Goal: Task Accomplishment & Management: Manage account settings

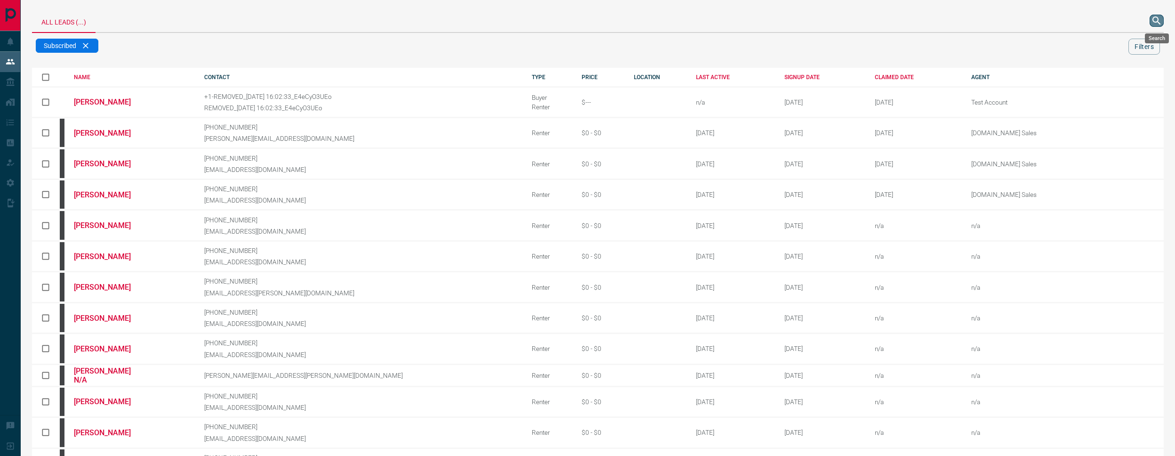
click at [1160, 23] on icon "search button" at bounding box center [1156, 20] width 11 height 11
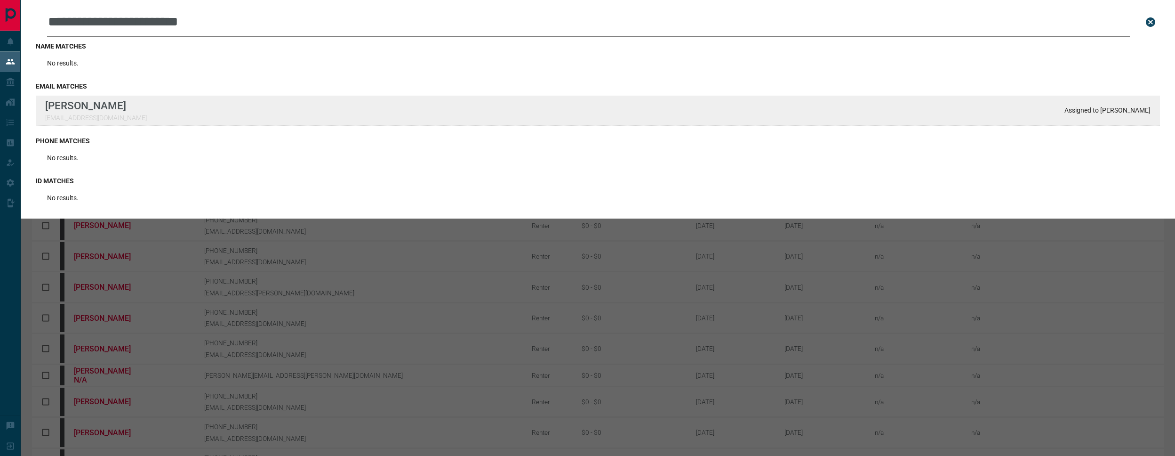
click at [0, 0] on div "**********" at bounding box center [587, 363] width 1175 height 727
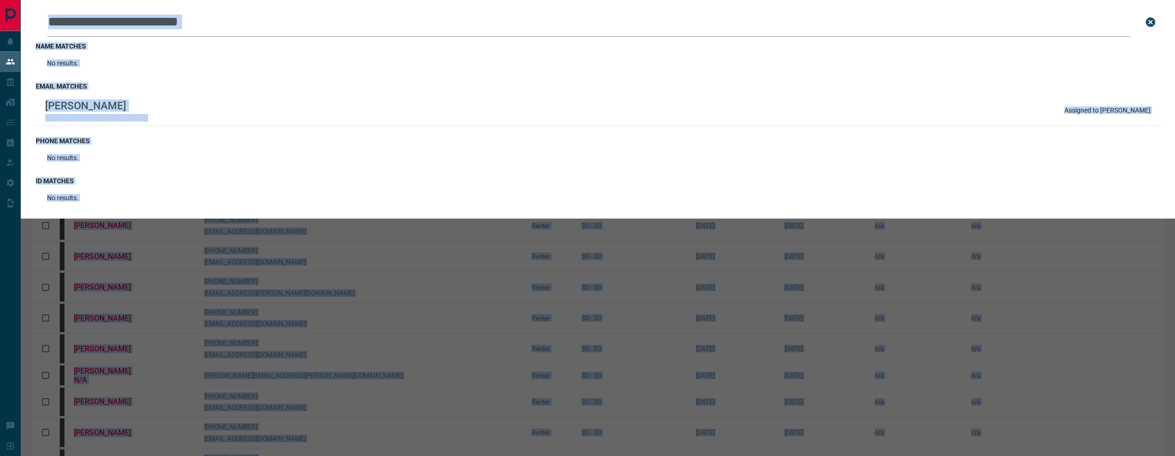
click at [370, 30] on input "**********" at bounding box center [588, 22] width 1083 height 29
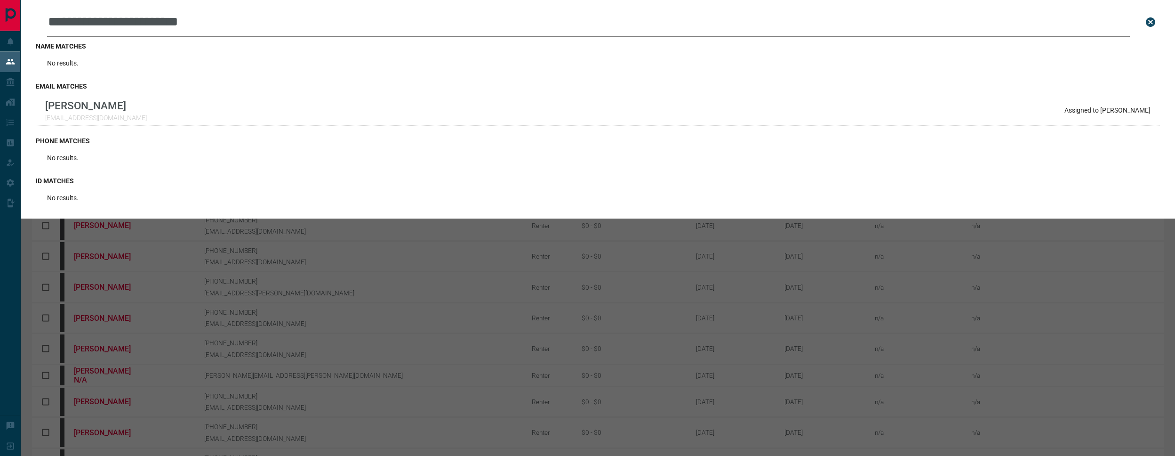
click at [370, 30] on input "**********" at bounding box center [588, 22] width 1083 height 29
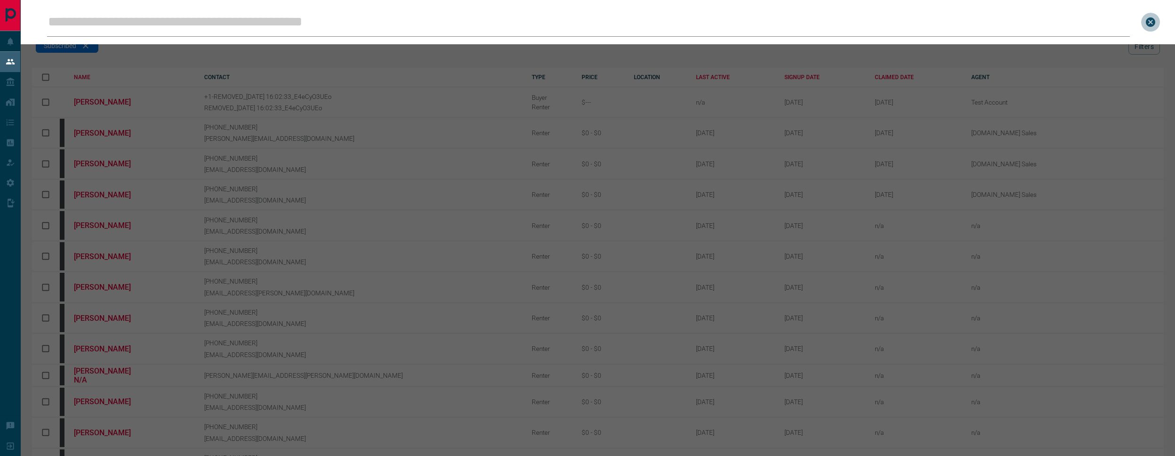
click at [1155, 22] on icon "close search bar" at bounding box center [1150, 21] width 9 height 9
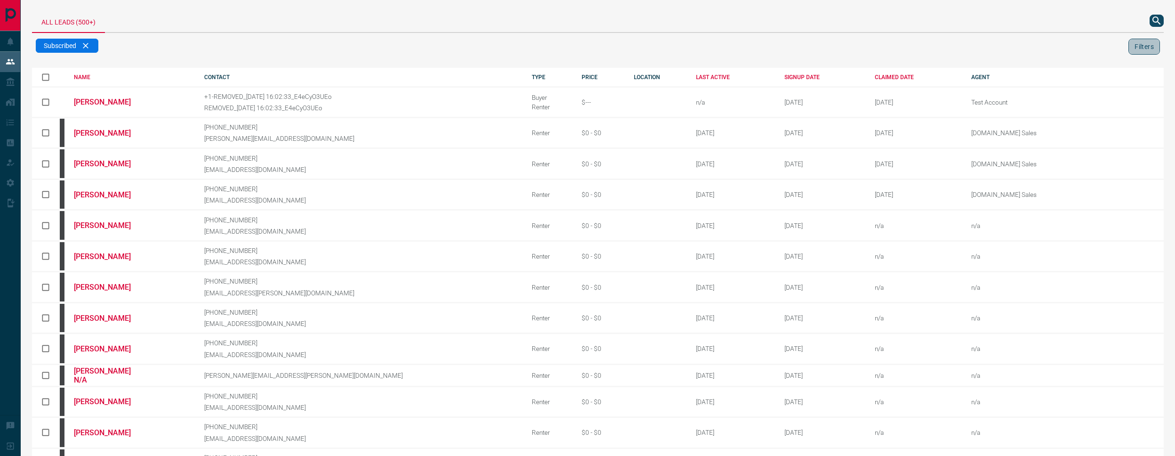
click at [1139, 46] on button "Filters" at bounding box center [1145, 47] width 32 height 16
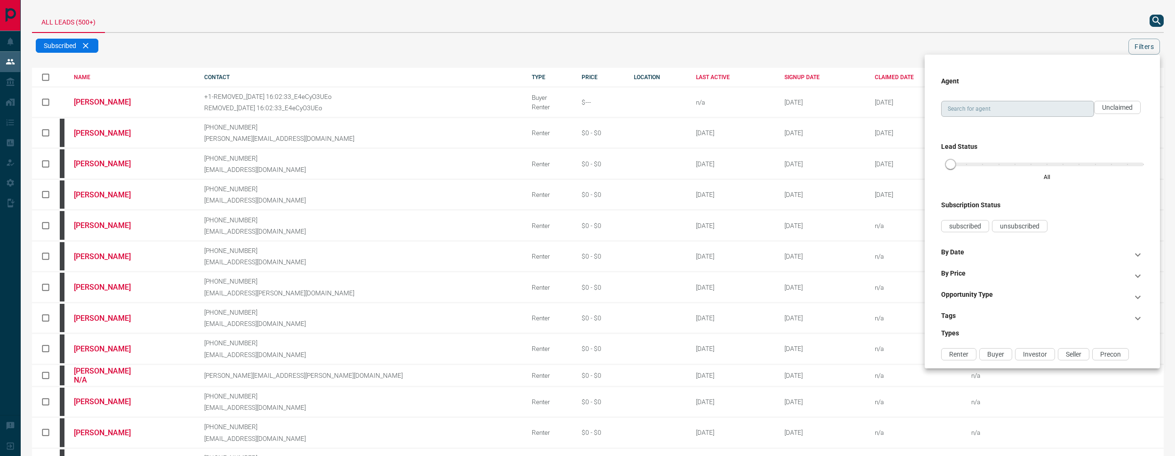
click at [1044, 112] on input "Search for agent" at bounding box center [1017, 109] width 146 height 10
click at [1046, 127] on li "[DOMAIN_NAME] Sales" at bounding box center [1018, 128] width 153 height 14
type input "**********"
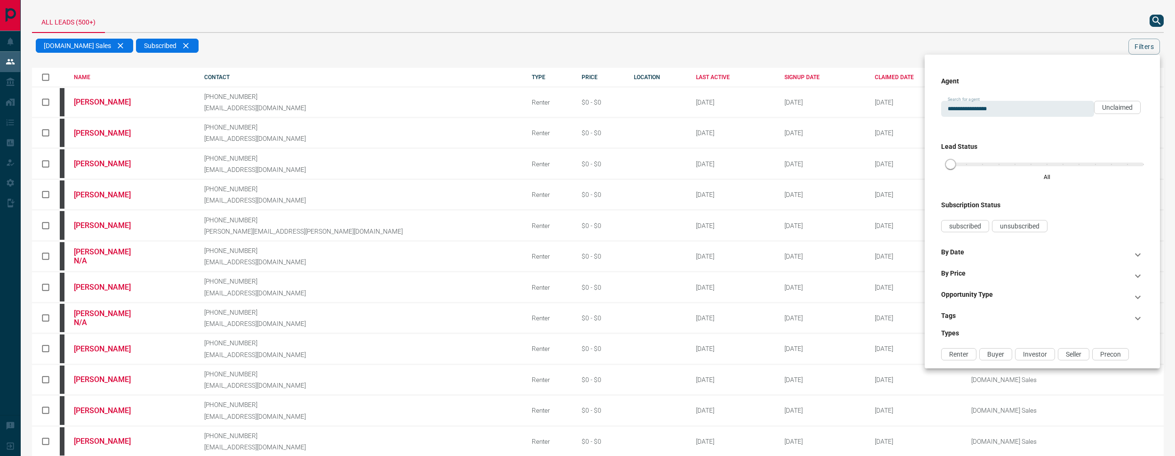
drag, startPoint x: 800, startPoint y: 48, endPoint x: 640, endPoint y: 66, distance: 161.5
click at [791, 52] on div at bounding box center [587, 228] width 1175 height 456
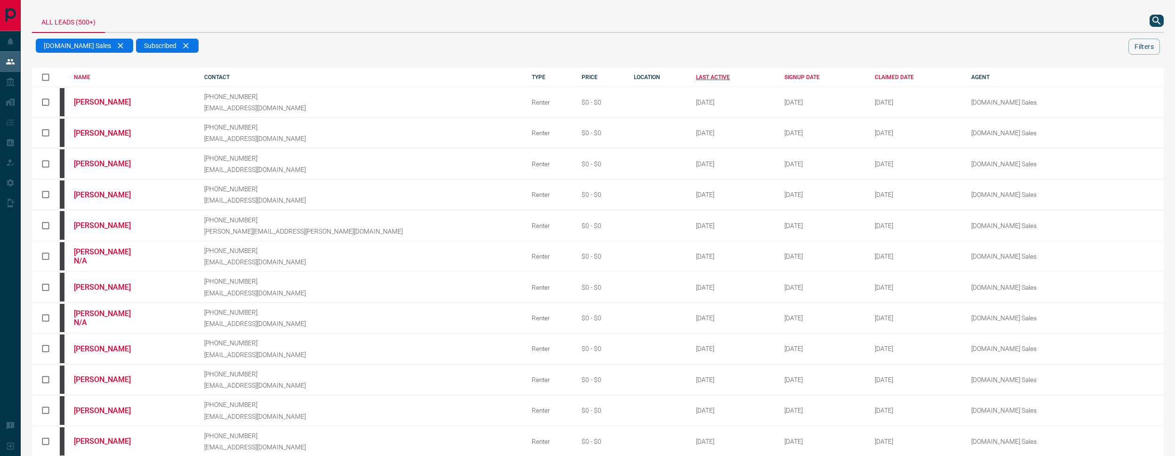
click at [696, 76] on div "LAST ACTIVE" at bounding box center [733, 77] width 74 height 7
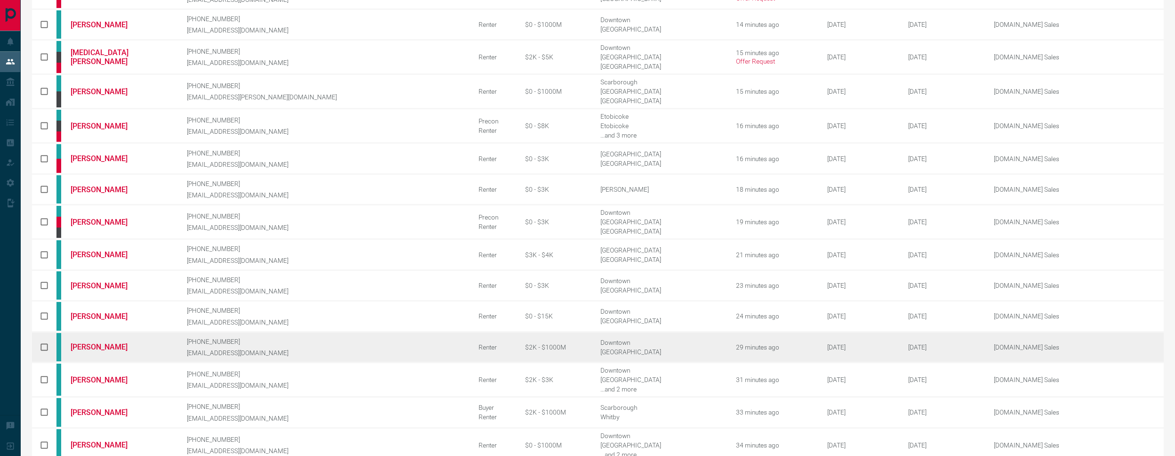
scroll to position [290, 0]
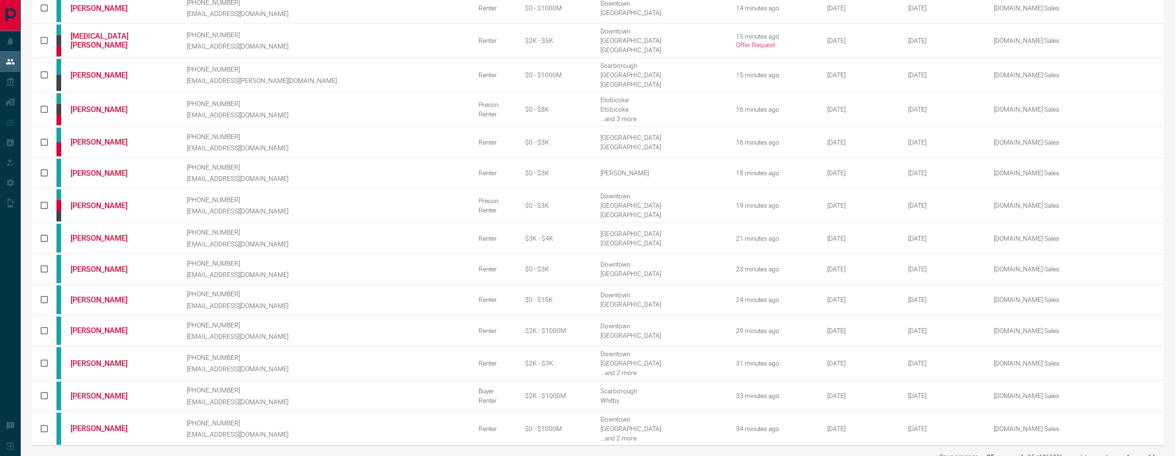
click at [1128, 451] on icon "next page" at bounding box center [1129, 456] width 11 height 11
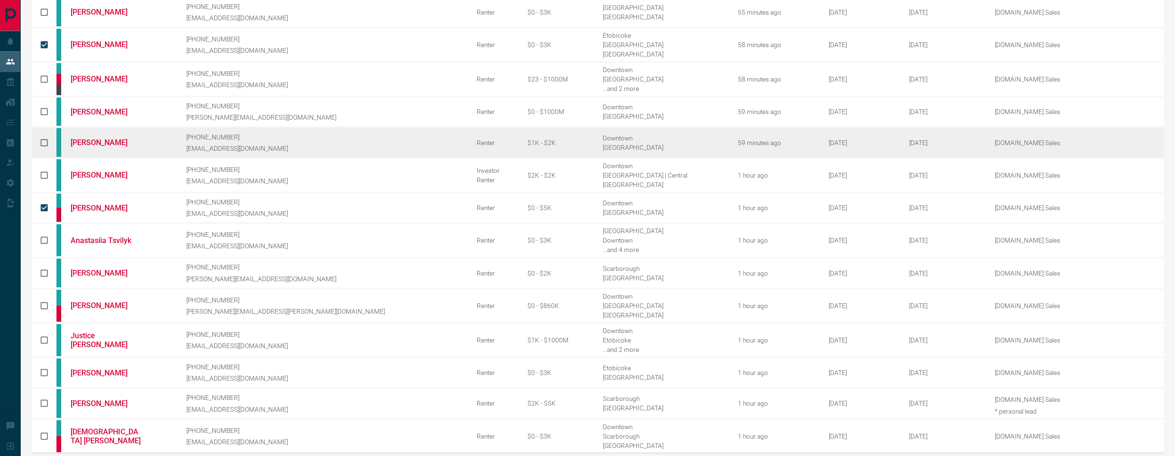
scroll to position [0, 0]
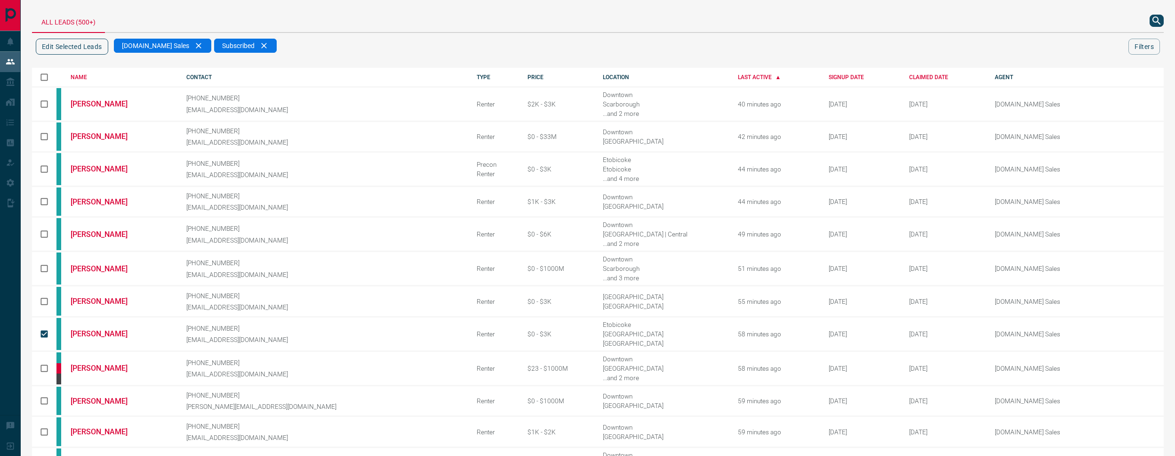
click at [79, 49] on button "Edit Selected Leads" at bounding box center [72, 47] width 72 height 16
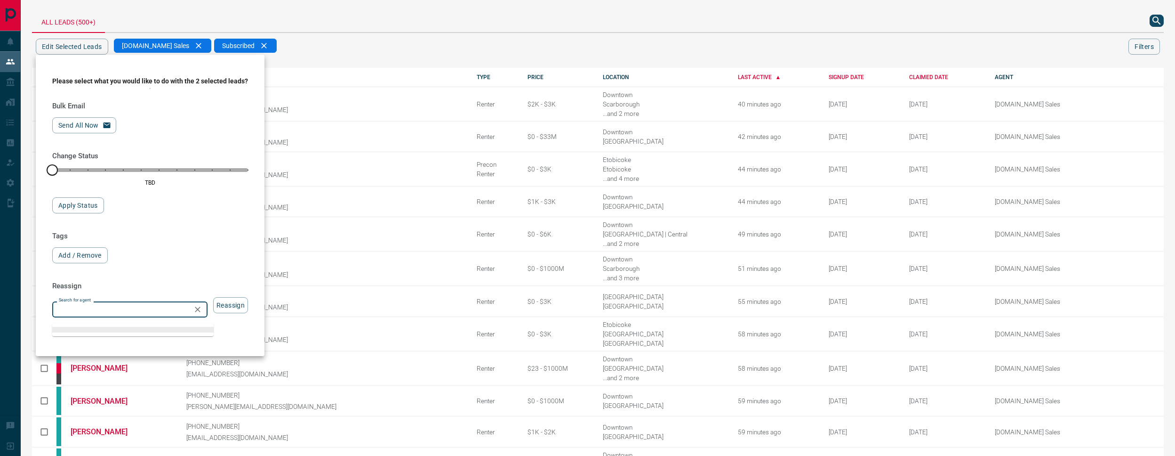
click at [110, 314] on input "Search for agent" at bounding box center [122, 309] width 134 height 10
click at [129, 334] on li "[PERSON_NAME]" at bounding box center [132, 334] width 161 height 14
type input "**********"
click at [222, 311] on button "Reassign" at bounding box center [230, 305] width 35 height 16
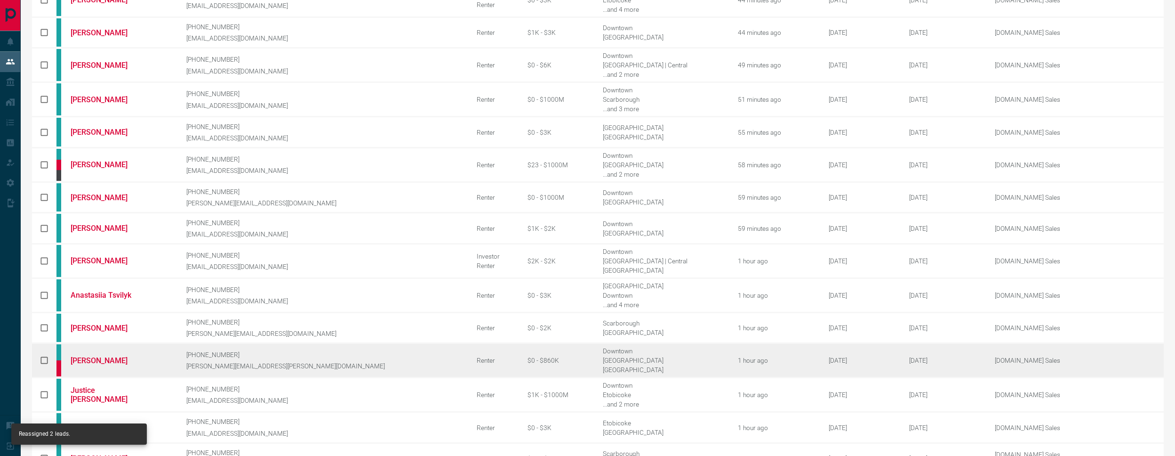
scroll to position [233, 0]
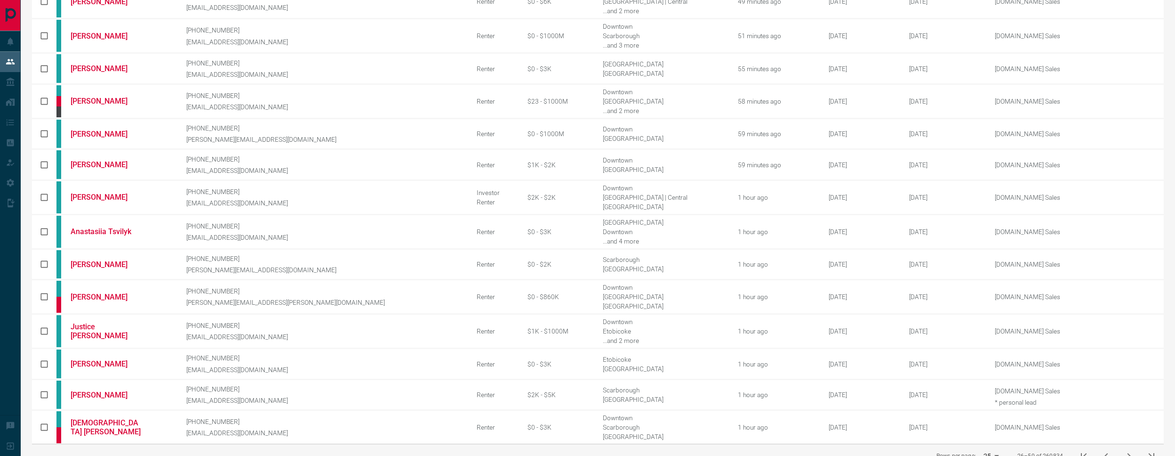
click at [1082, 450] on icon "first page" at bounding box center [1084, 455] width 11 height 11
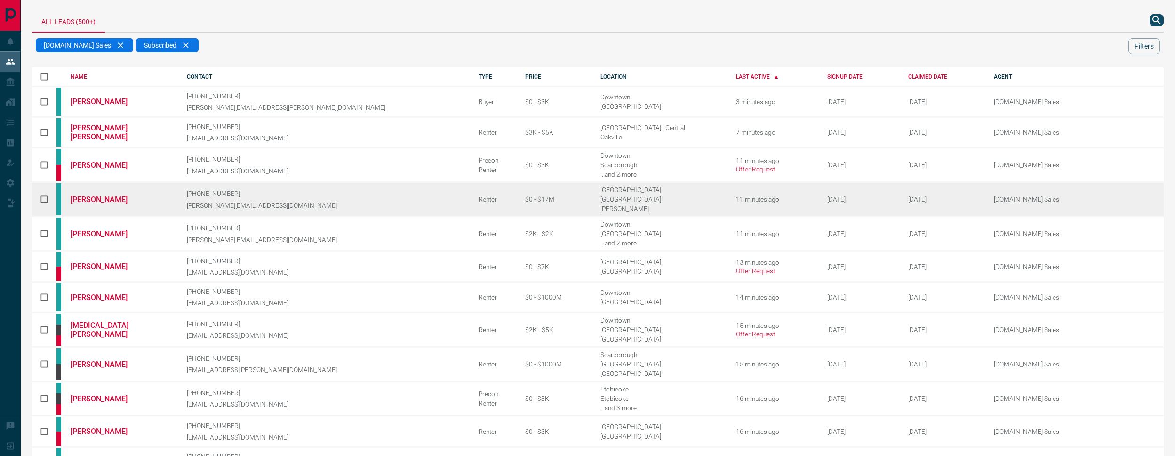
scroll to position [0, 0]
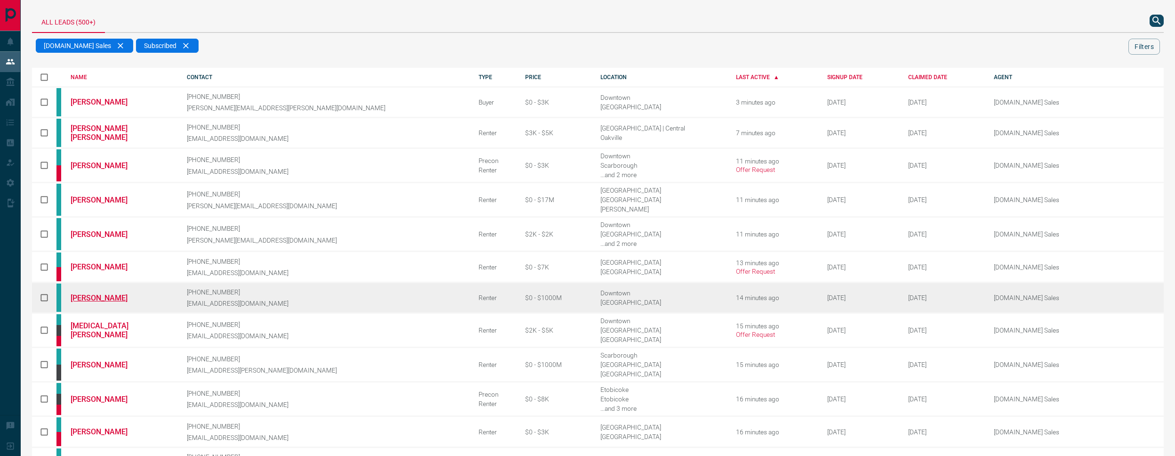
click at [89, 293] on link "[PERSON_NAME]" at bounding box center [106, 297] width 71 height 9
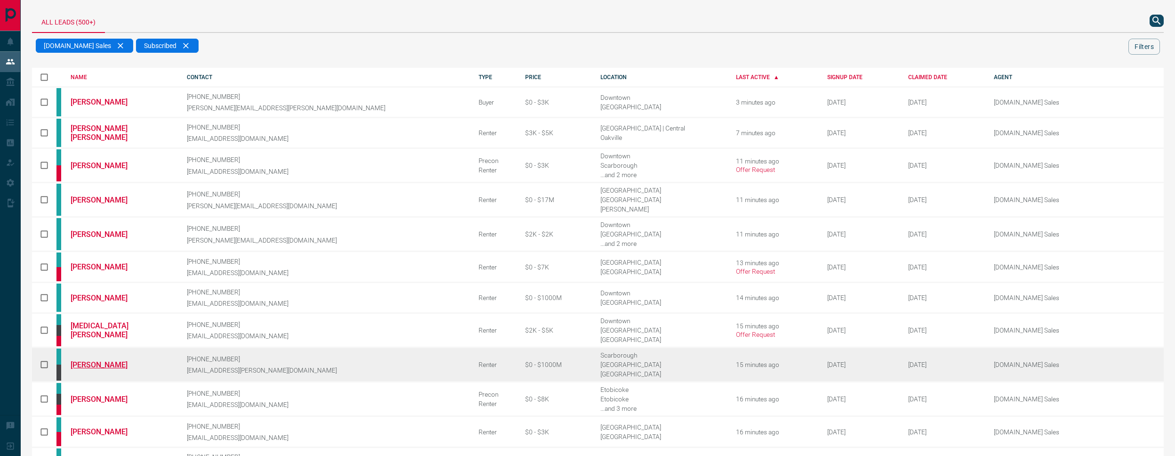
click at [113, 360] on link "[PERSON_NAME]" at bounding box center [106, 364] width 71 height 9
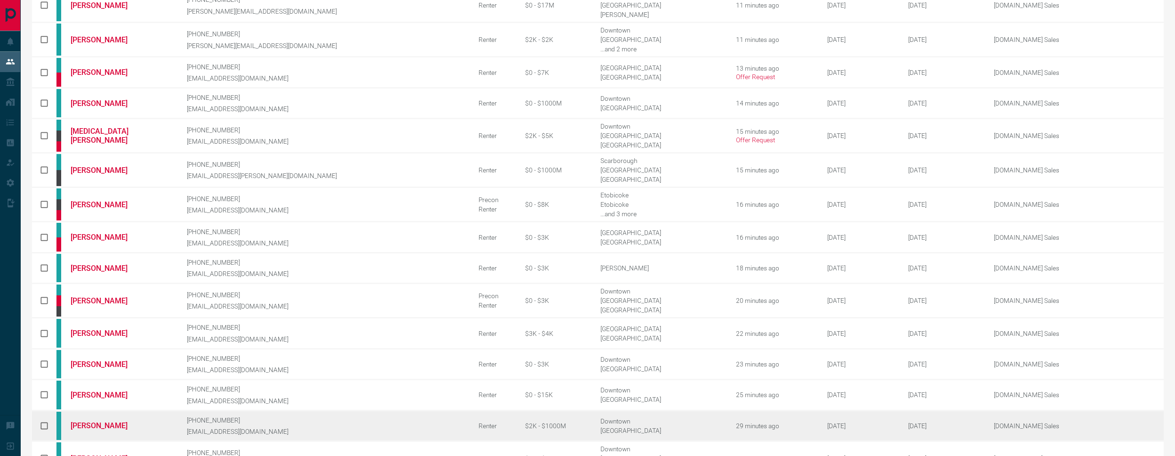
scroll to position [290, 0]
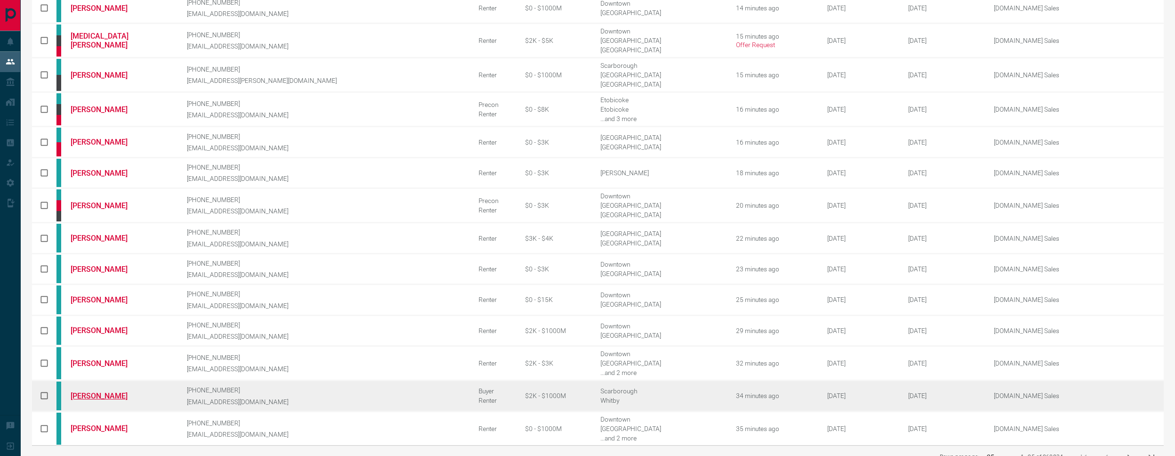
click at [117, 391] on link "[PERSON_NAME]" at bounding box center [106, 395] width 71 height 9
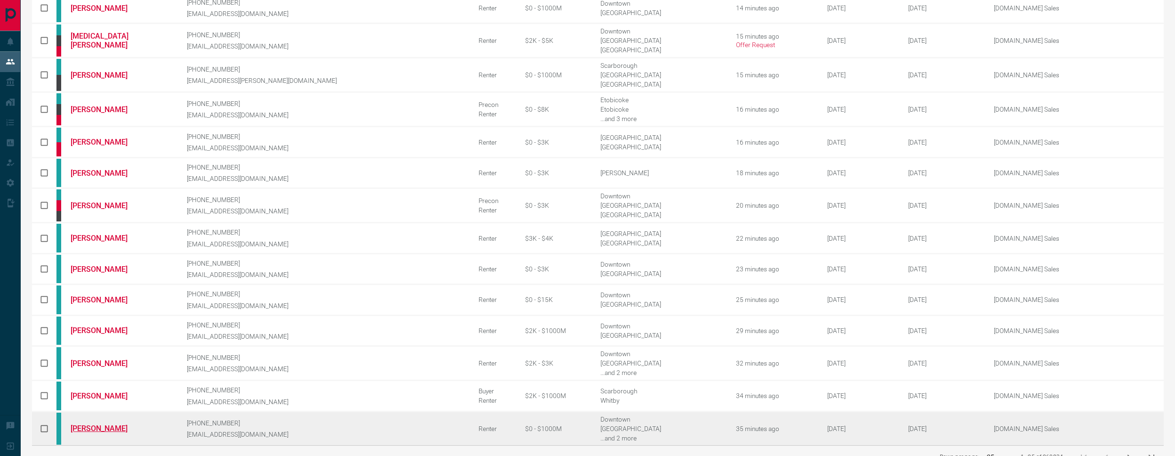
click at [106, 424] on link "[PERSON_NAME]" at bounding box center [106, 428] width 71 height 9
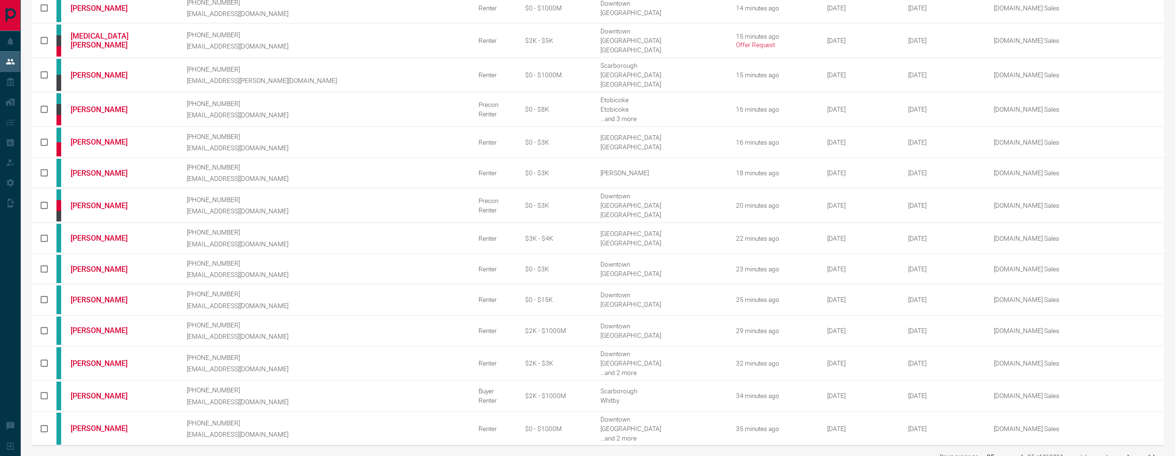
click at [1130, 451] on icon "next page" at bounding box center [1129, 456] width 11 height 11
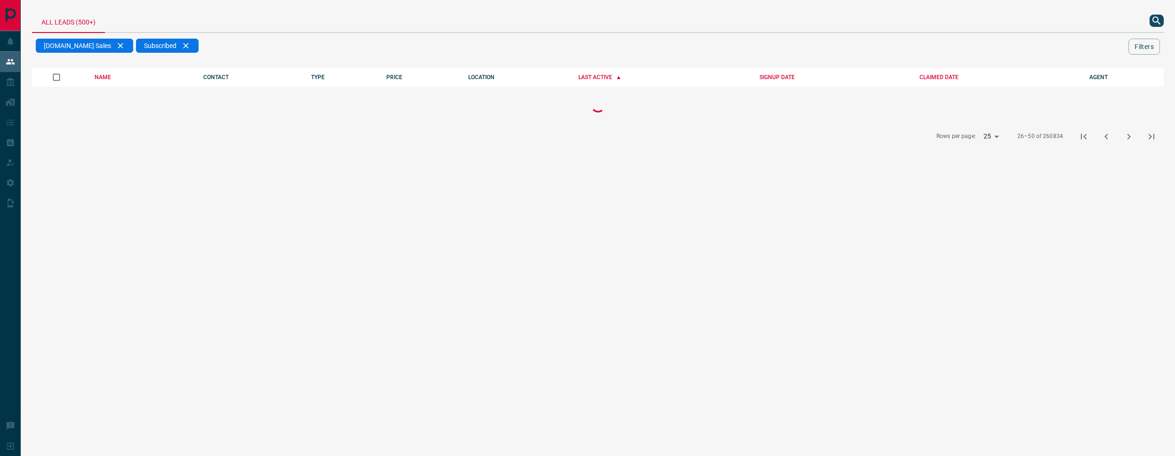
scroll to position [0, 0]
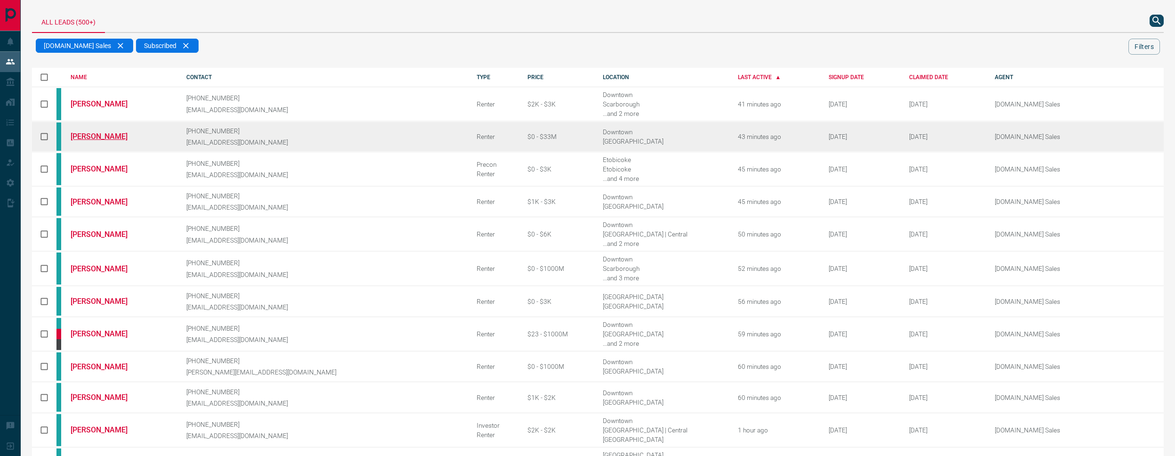
click at [105, 137] on link "[PERSON_NAME]" at bounding box center [106, 136] width 71 height 9
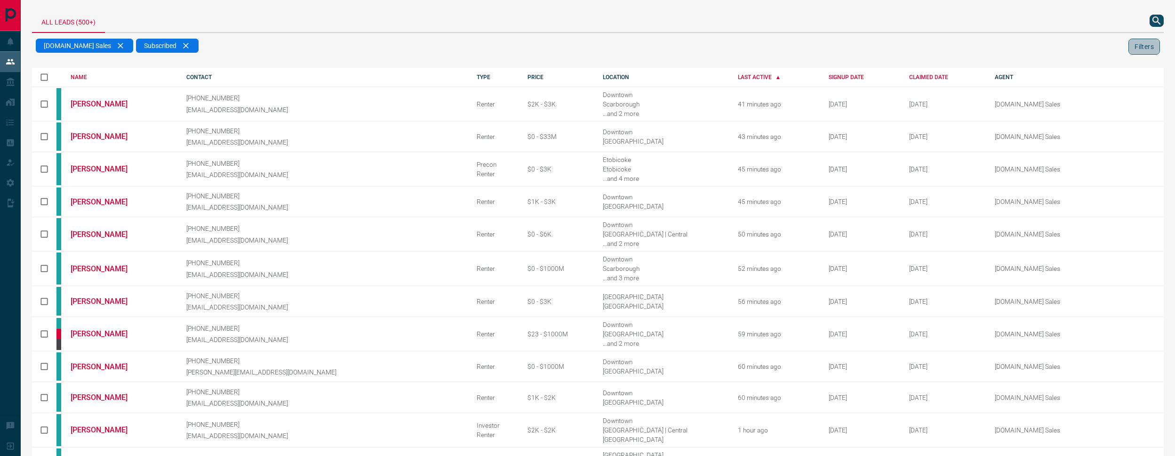
click at [1149, 47] on button "Filters" at bounding box center [1145, 47] width 32 height 16
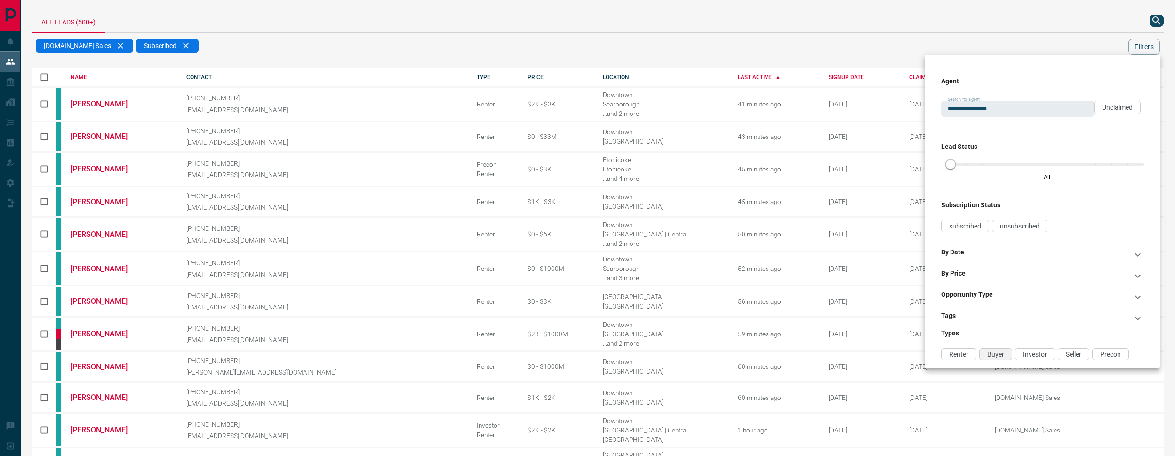
drag, startPoint x: 1006, startPoint y: 346, endPoint x: 1004, endPoint y: 351, distance: 4.9
click at [1005, 347] on div "Renter Buyer Investor Seller Precon" at bounding box center [1043, 352] width 202 height 21
click at [1003, 353] on span "Buyer" at bounding box center [996, 354] width 17 height 8
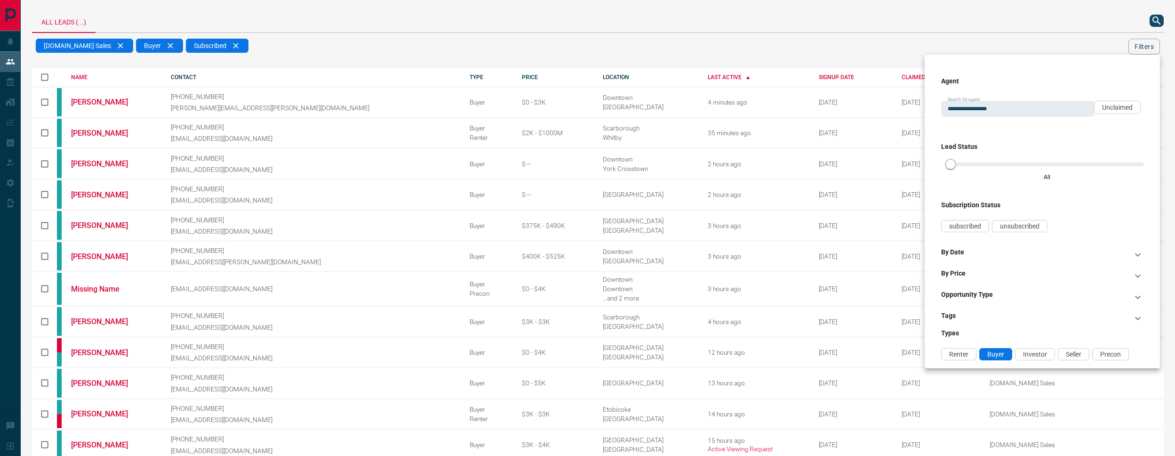
drag, startPoint x: 710, startPoint y: 46, endPoint x: 681, endPoint y: 62, distance: 33.7
click at [710, 46] on div at bounding box center [587, 228] width 1175 height 456
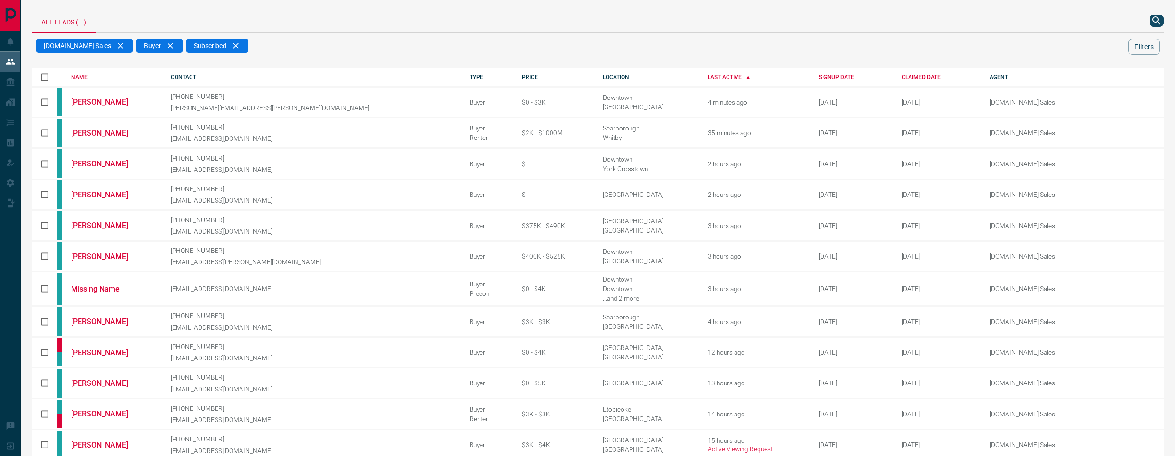
click at [708, 75] on div "LAST ACTIVE" at bounding box center [756, 77] width 97 height 7
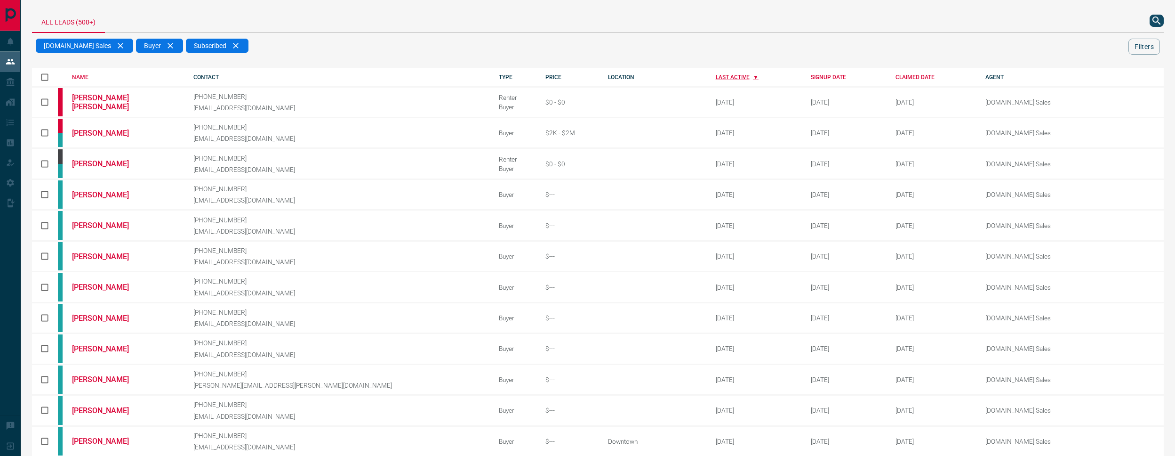
click at [716, 74] on div "LAST ACTIVE" at bounding box center [756, 77] width 81 height 7
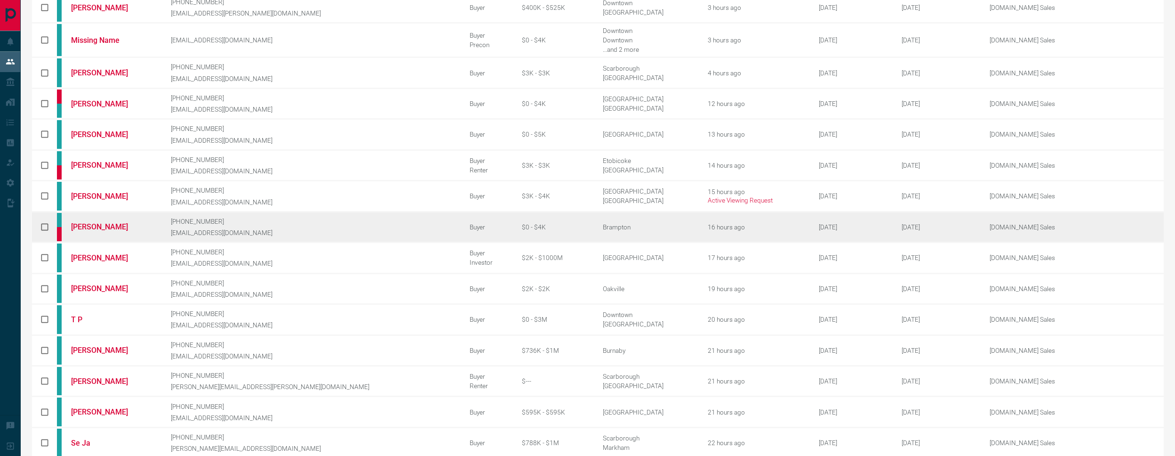
scroll to position [257, 0]
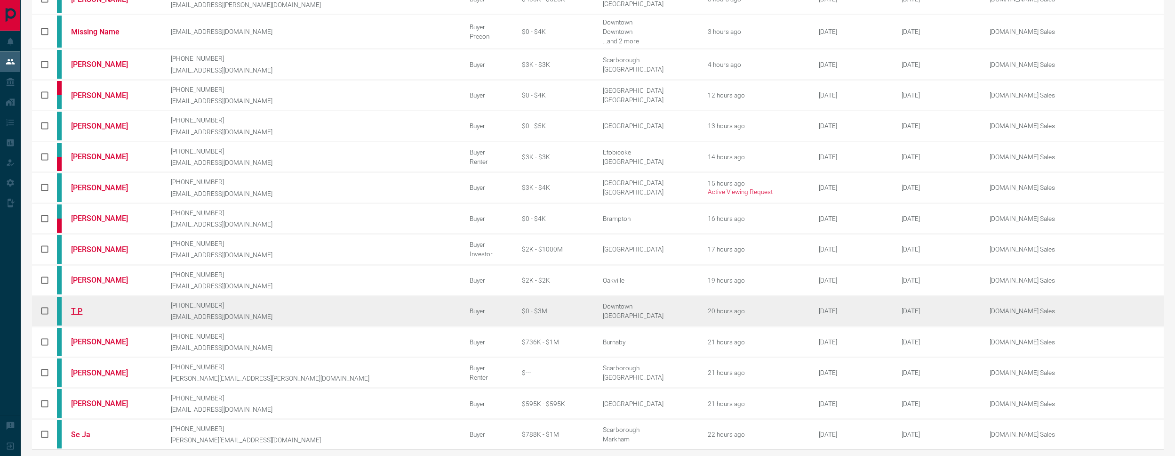
click at [82, 306] on link "T P" at bounding box center [106, 310] width 71 height 9
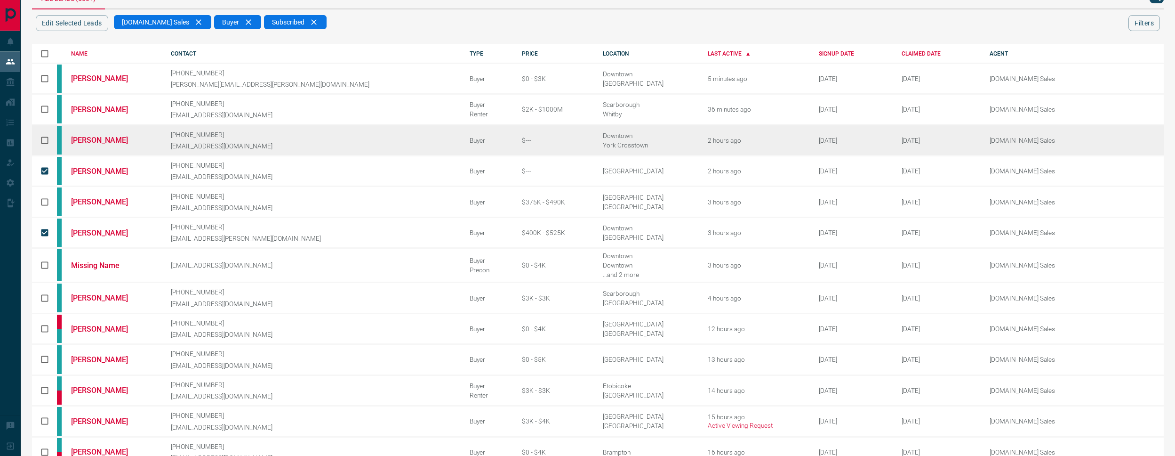
scroll to position [16, 0]
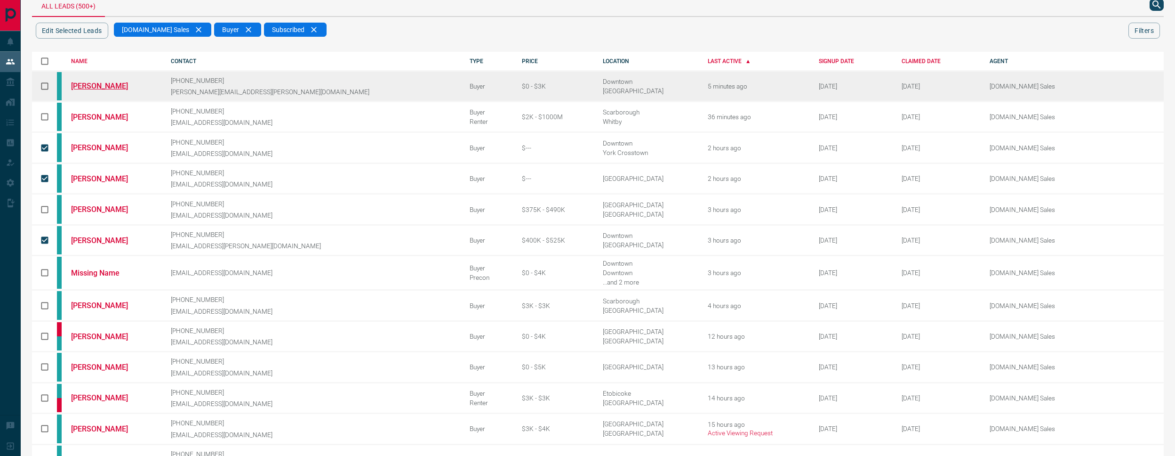
click at [111, 84] on link "[PERSON_NAME]" at bounding box center [106, 85] width 71 height 9
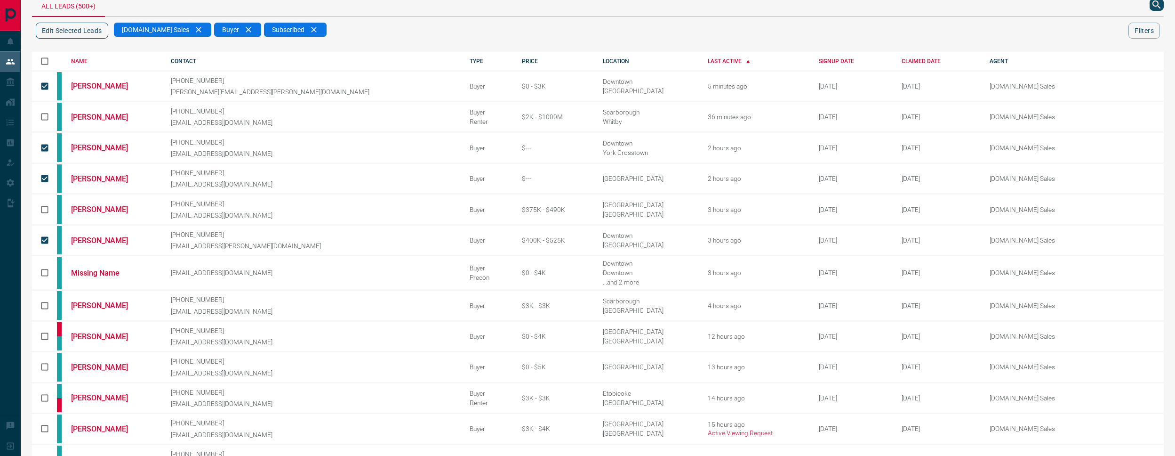
click at [80, 33] on button "Edit Selected Leads" at bounding box center [72, 31] width 72 height 16
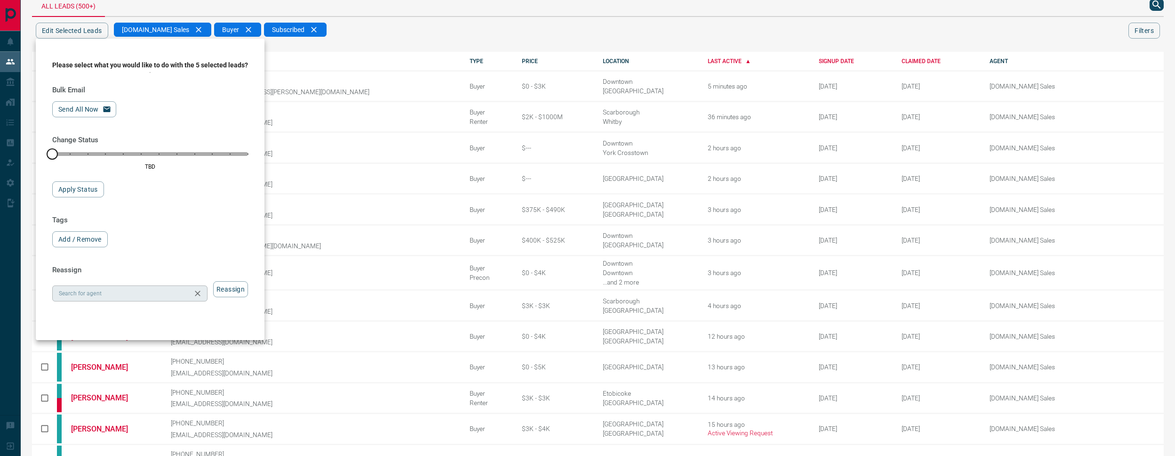
click at [129, 298] on input "Search for agent" at bounding box center [122, 293] width 134 height 10
click at [235, 297] on button "Reassign" at bounding box center [230, 289] width 35 height 16
drag, startPoint x: 182, startPoint y: 298, endPoint x: 174, endPoint y: 301, distance: 8.7
click at [182, 298] on input "**********" at bounding box center [122, 293] width 134 height 10
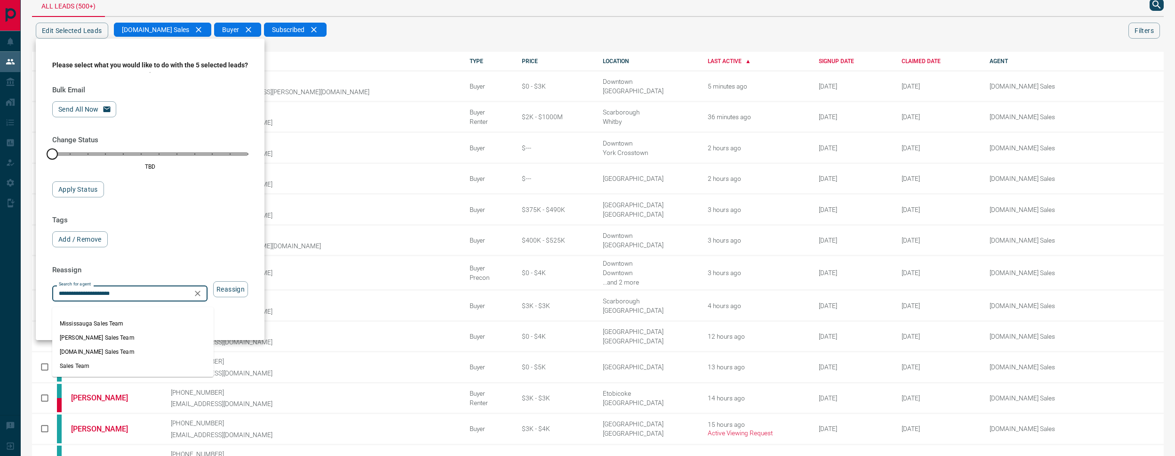
drag, startPoint x: 128, startPoint y: 348, endPoint x: 184, endPoint y: 334, distance: 57.4
click at [130, 347] on li "[DOMAIN_NAME] Sales Team" at bounding box center [132, 352] width 161 height 14
type input "**********"
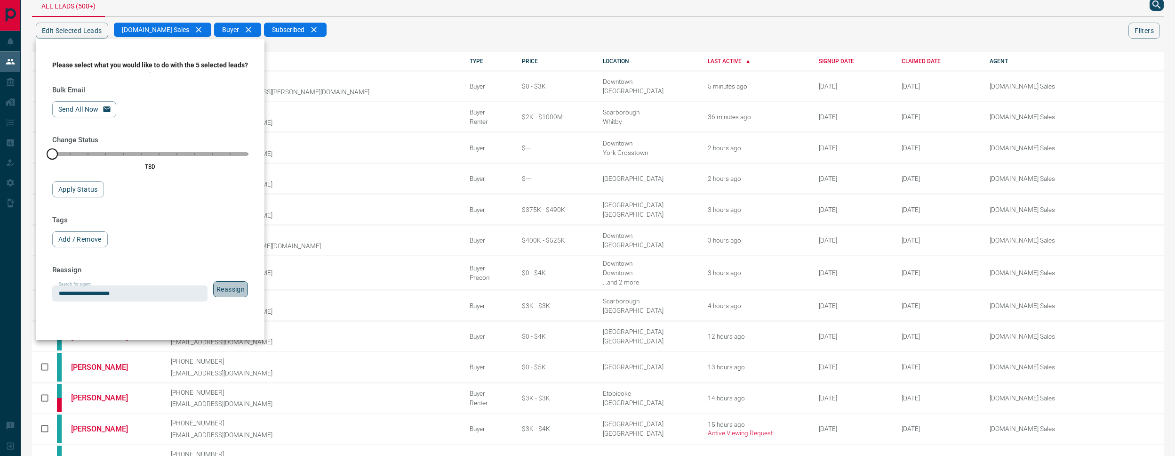
click at [238, 292] on button "Reassign" at bounding box center [230, 289] width 35 height 16
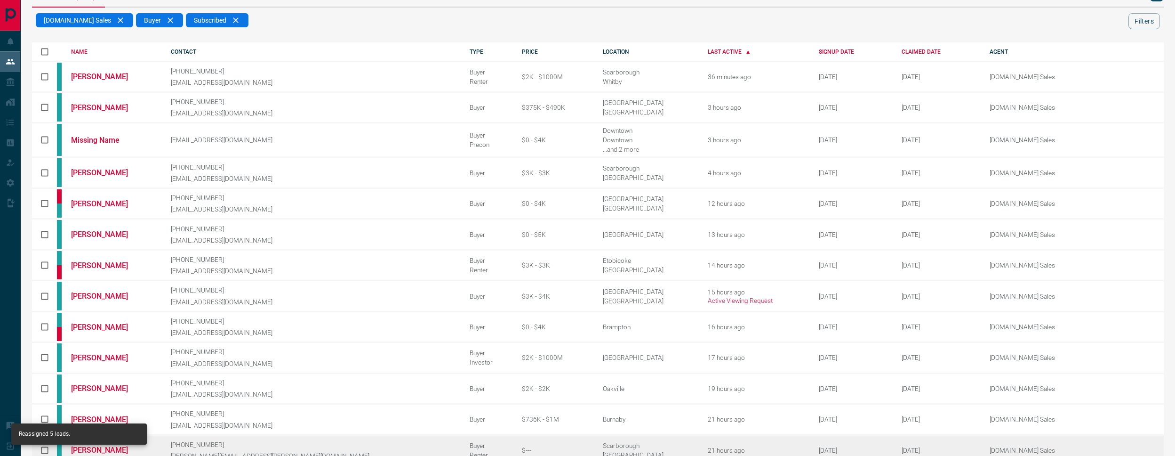
scroll to position [115, 0]
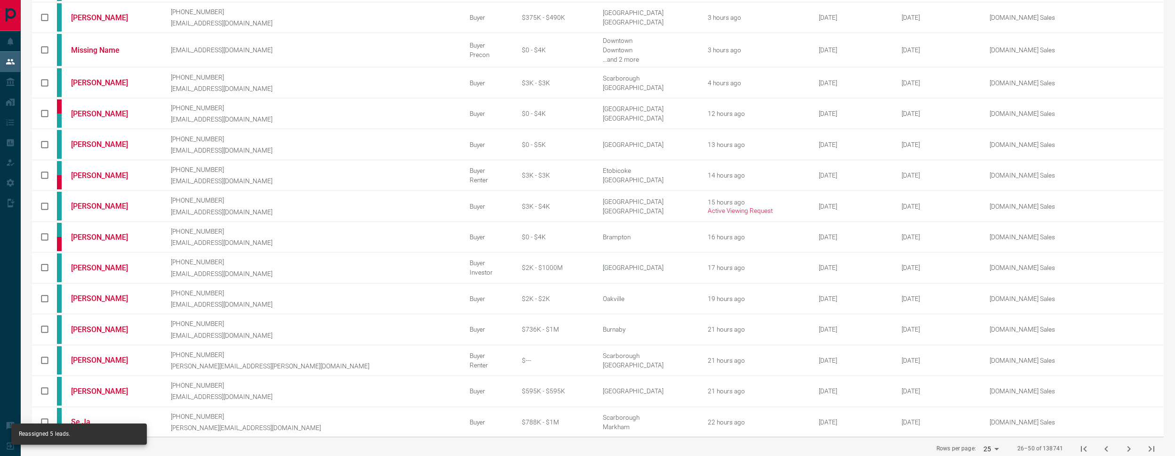
click at [1131, 443] on icon "next page" at bounding box center [1129, 448] width 11 height 11
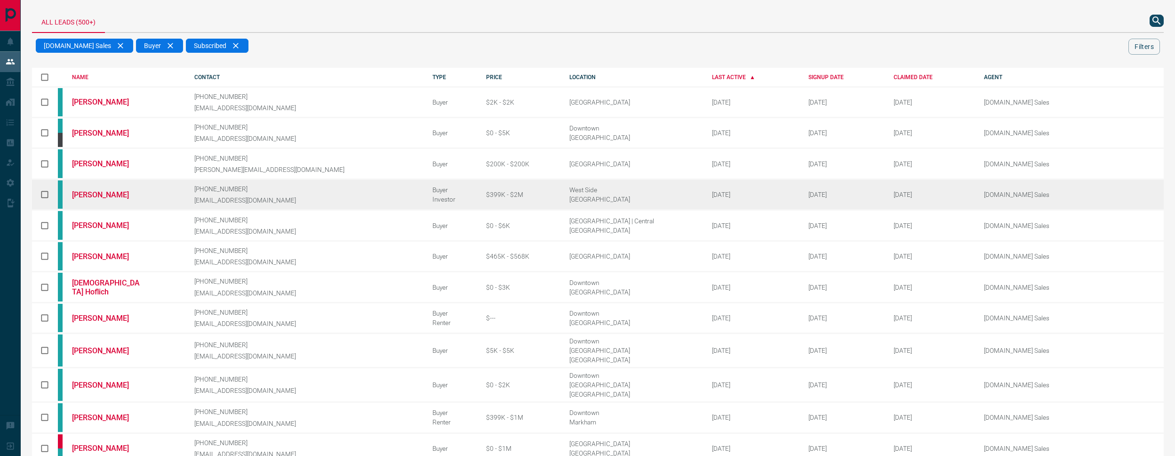
scroll to position [19, 0]
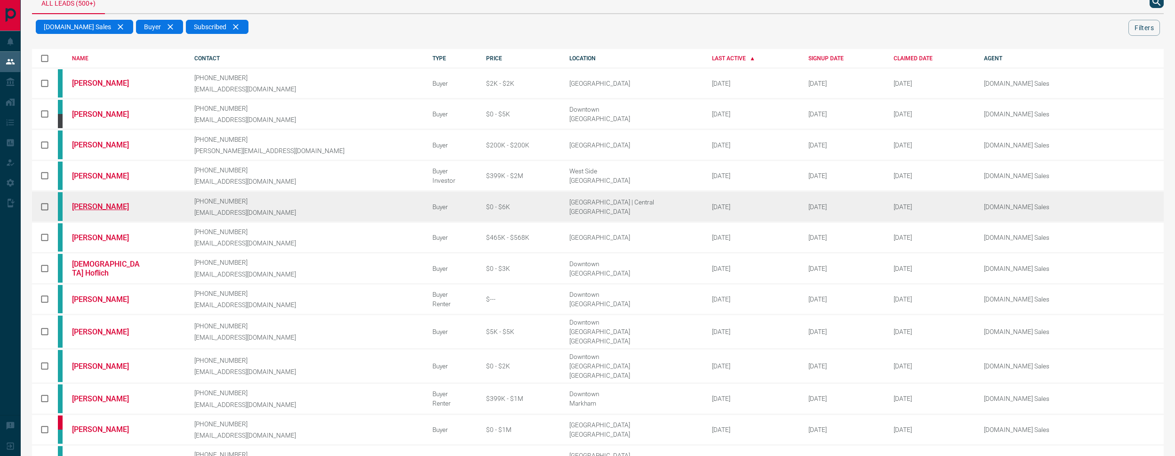
click at [94, 202] on link "[PERSON_NAME]" at bounding box center [107, 206] width 71 height 9
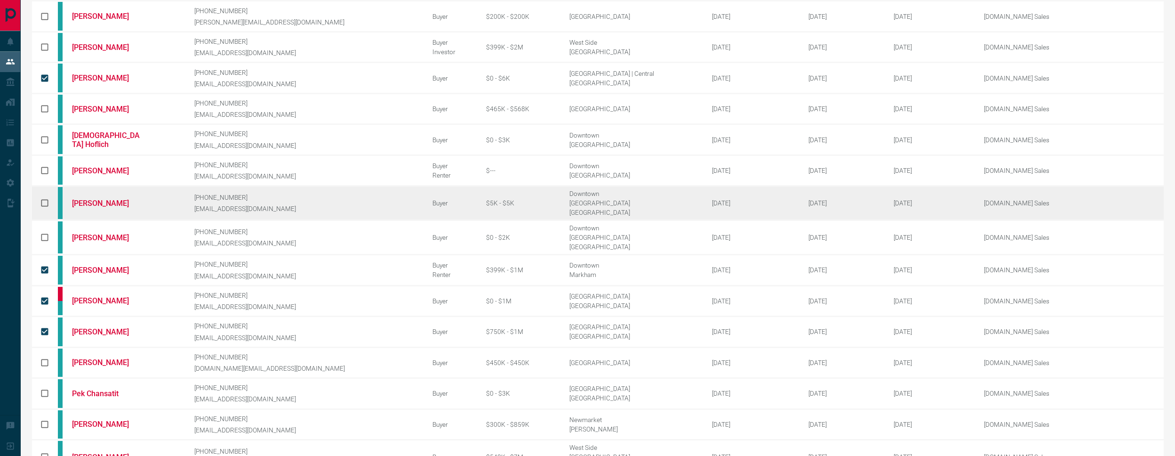
scroll to position [0, 0]
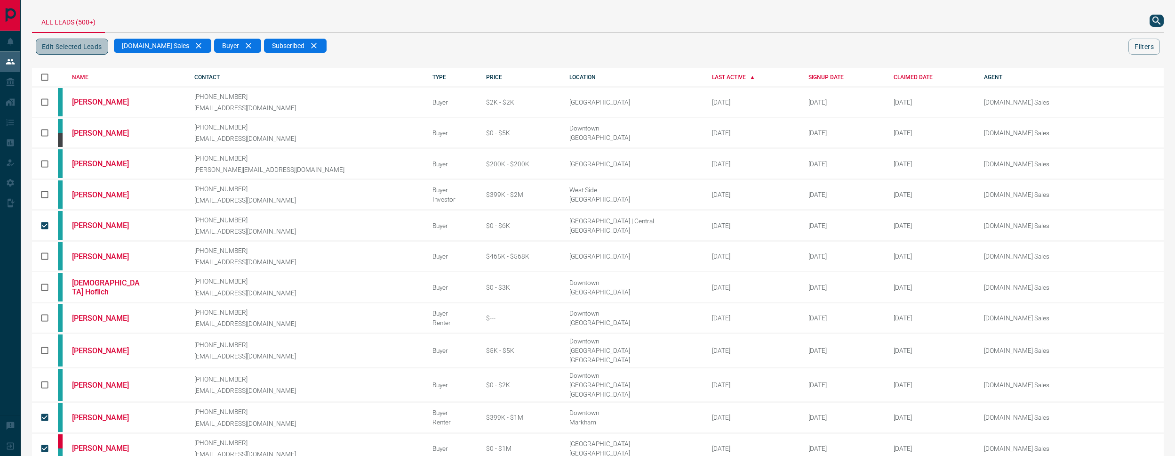
click at [72, 48] on button "Edit Selected Leads" at bounding box center [72, 47] width 72 height 16
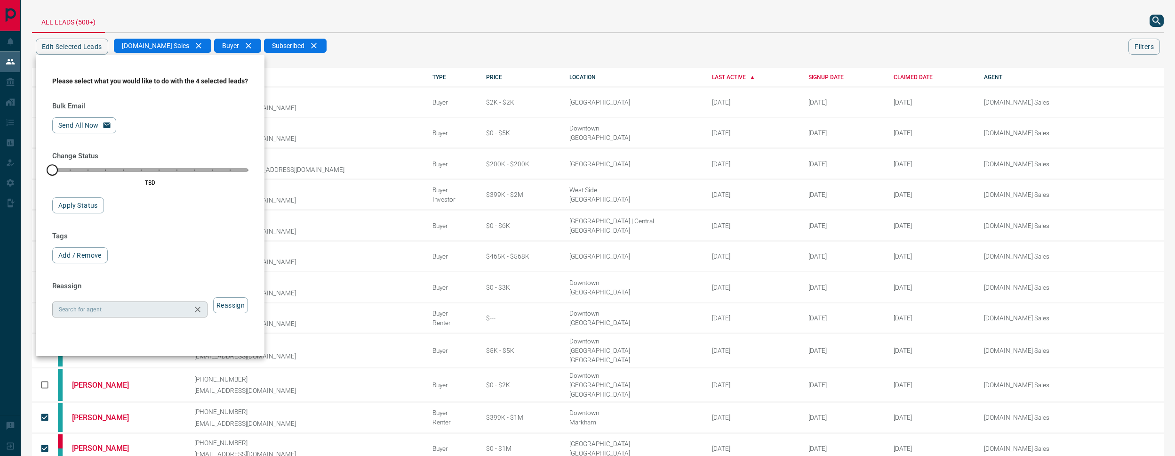
click at [137, 317] on div "Search for agent" at bounding box center [129, 309] width 155 height 16
paste input "**********"
drag, startPoint x: 139, startPoint y: 335, endPoint x: 145, endPoint y: 334, distance: 5.8
click at [139, 334] on li "[DOMAIN_NAME] Sales Team" at bounding box center [132, 334] width 161 height 14
type input "**********"
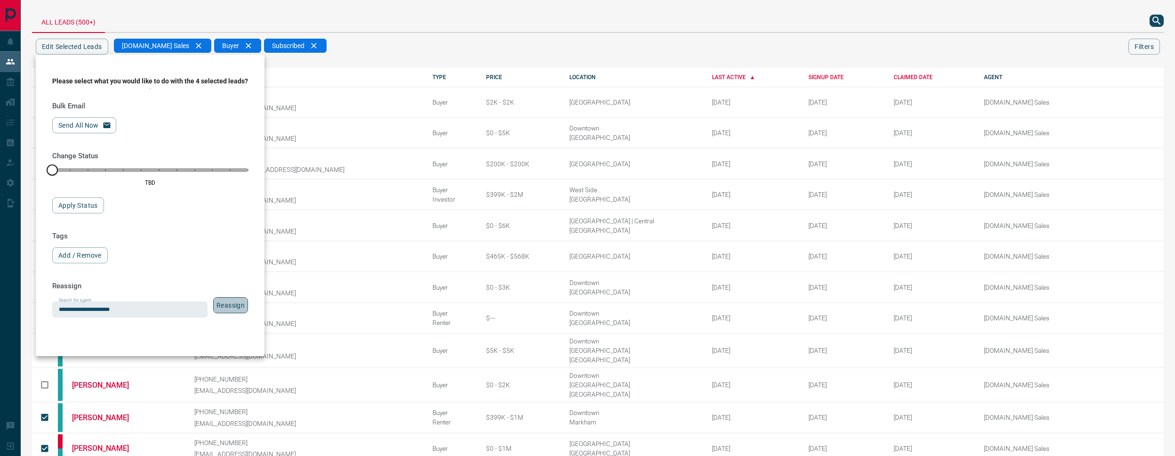
drag, startPoint x: 235, startPoint y: 311, endPoint x: 226, endPoint y: 311, distance: 9.4
click at [236, 311] on button "Reassign" at bounding box center [230, 305] width 35 height 16
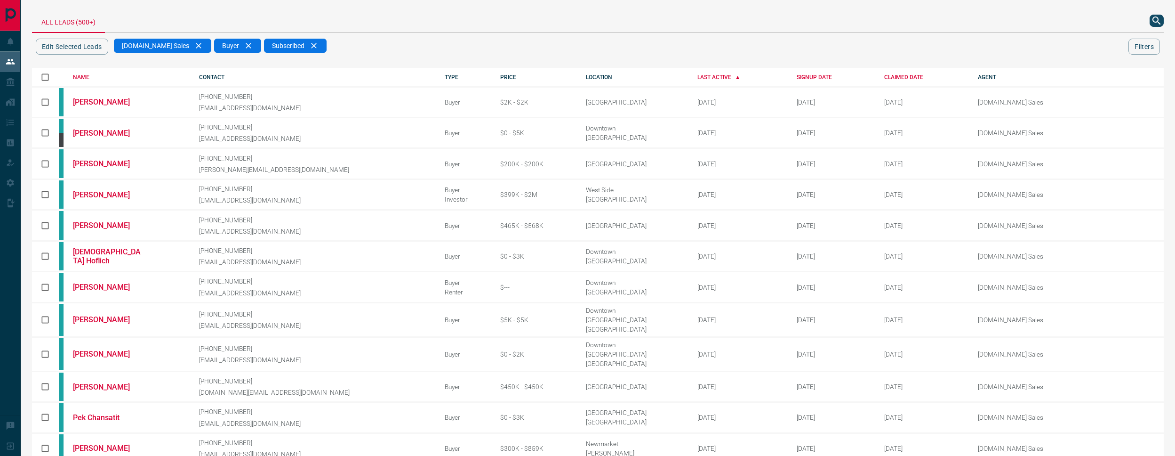
scroll to position [152, 0]
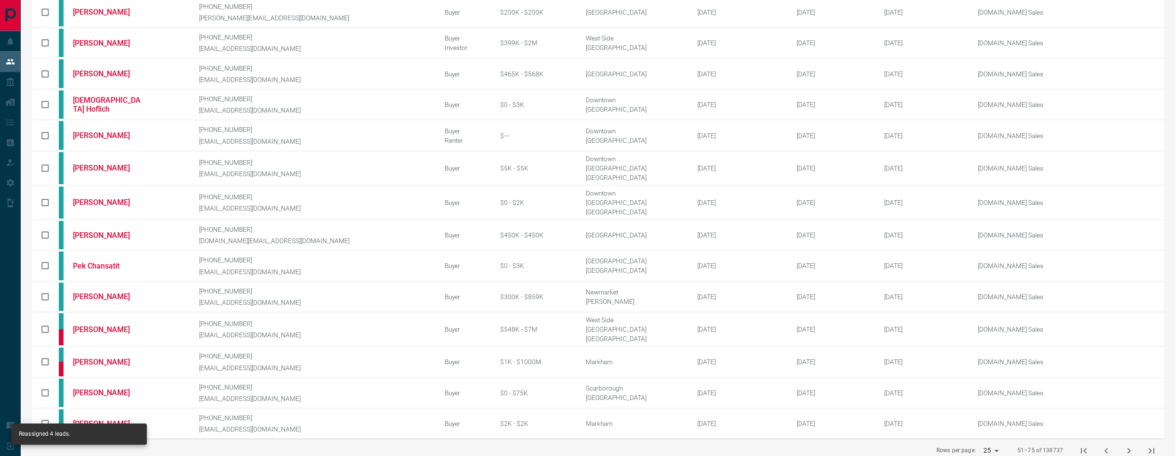
click at [1132, 445] on icon "next page" at bounding box center [1129, 450] width 11 height 11
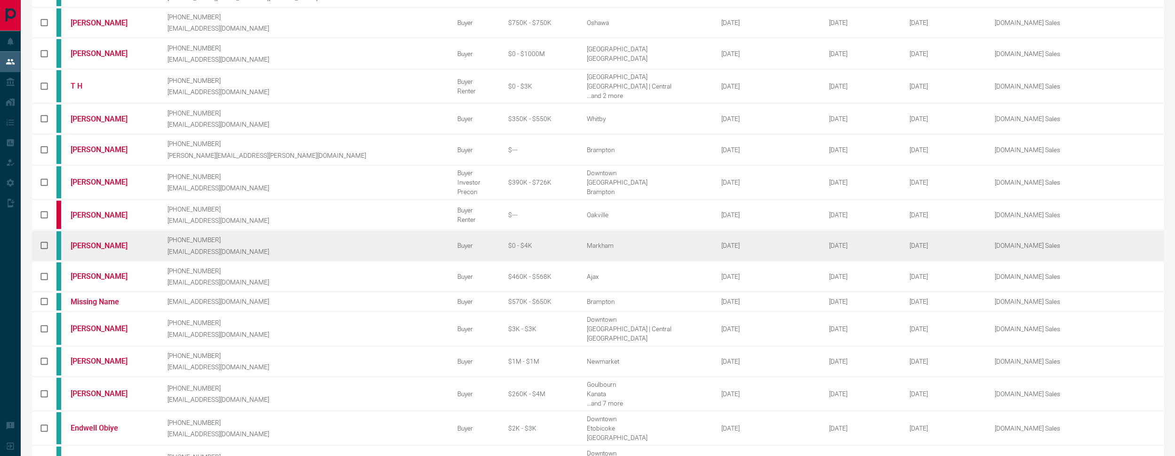
scroll to position [173, 0]
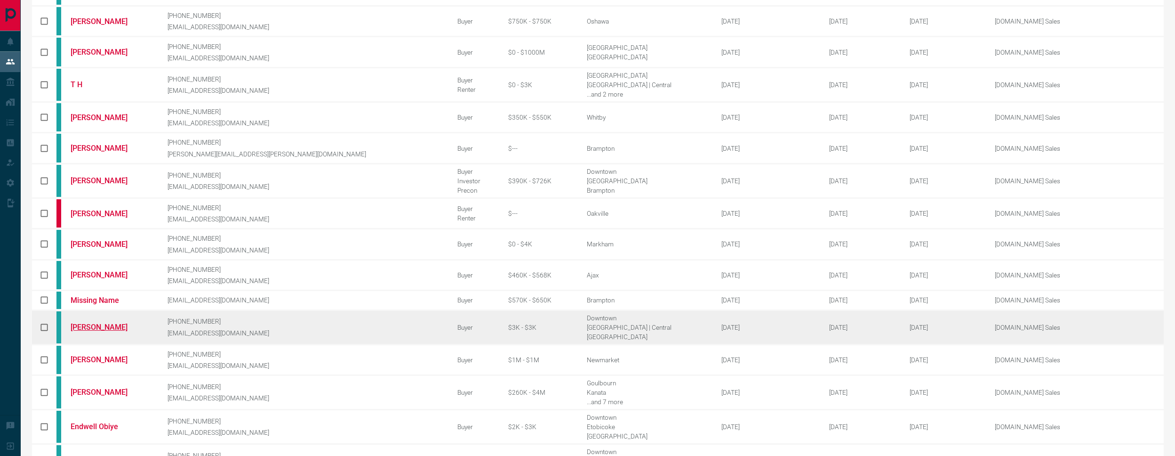
click at [115, 322] on link "[PERSON_NAME]" at bounding box center [106, 326] width 71 height 9
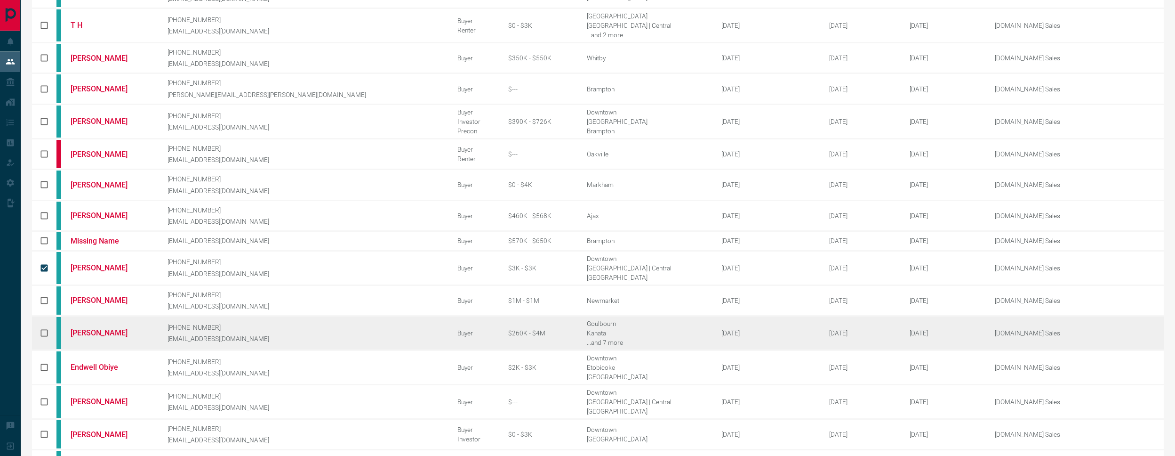
scroll to position [240, 0]
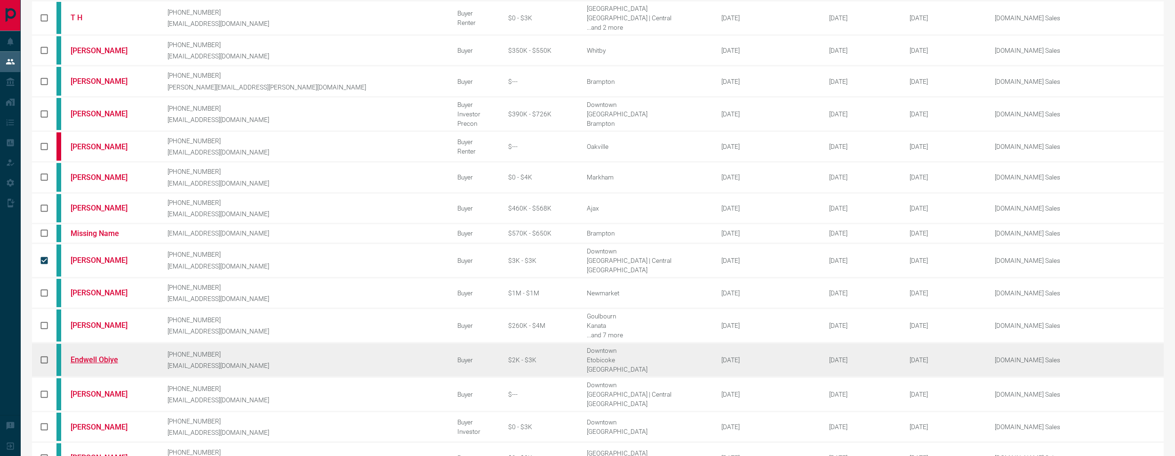
click at [95, 342] on td "Endwell Obiye" at bounding box center [104, 359] width 97 height 34
click at [95, 355] on link "Endwell Obiye" at bounding box center [106, 359] width 71 height 9
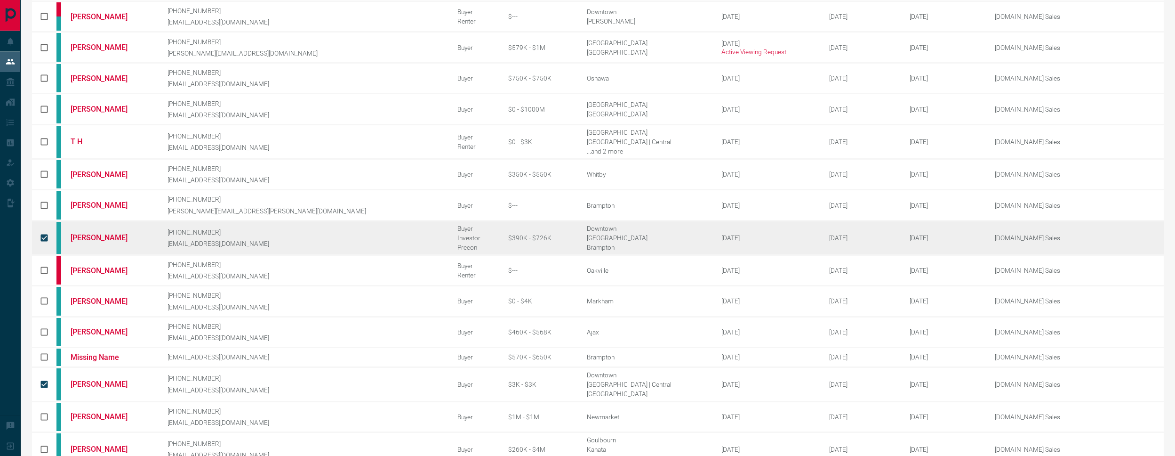
scroll to position [114, 0]
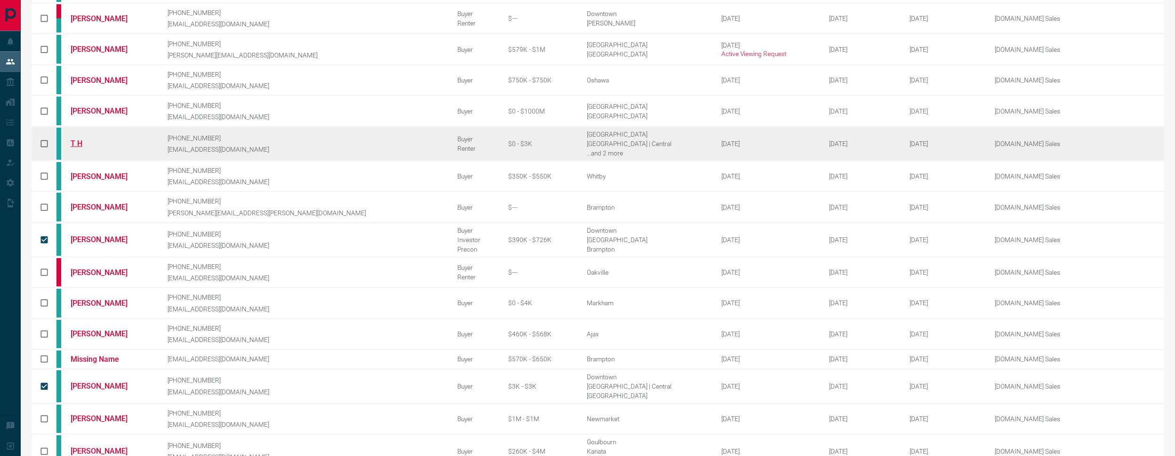
click at [86, 139] on link "T H" at bounding box center [106, 143] width 71 height 9
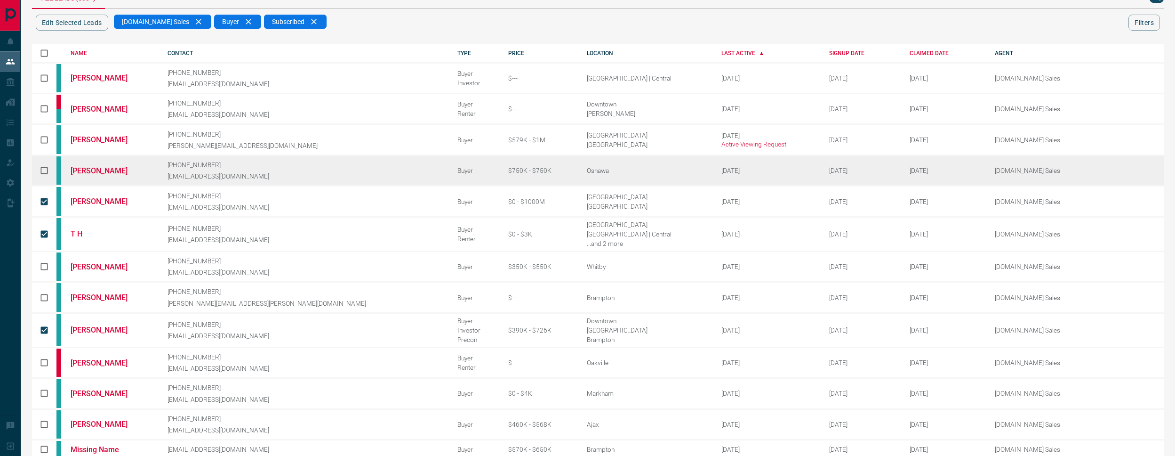
scroll to position [25, 0]
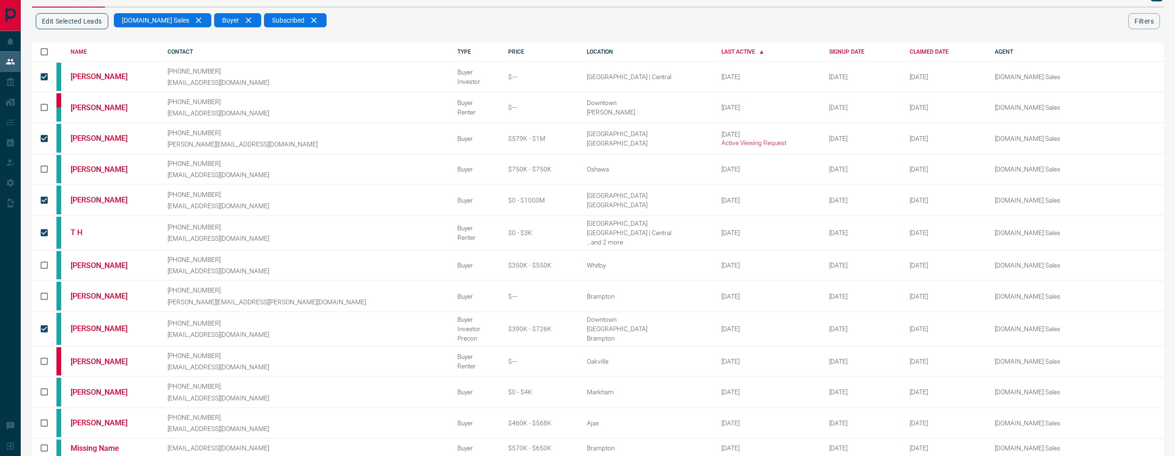
click at [81, 24] on button "Edit Selected Leads" at bounding box center [72, 21] width 72 height 16
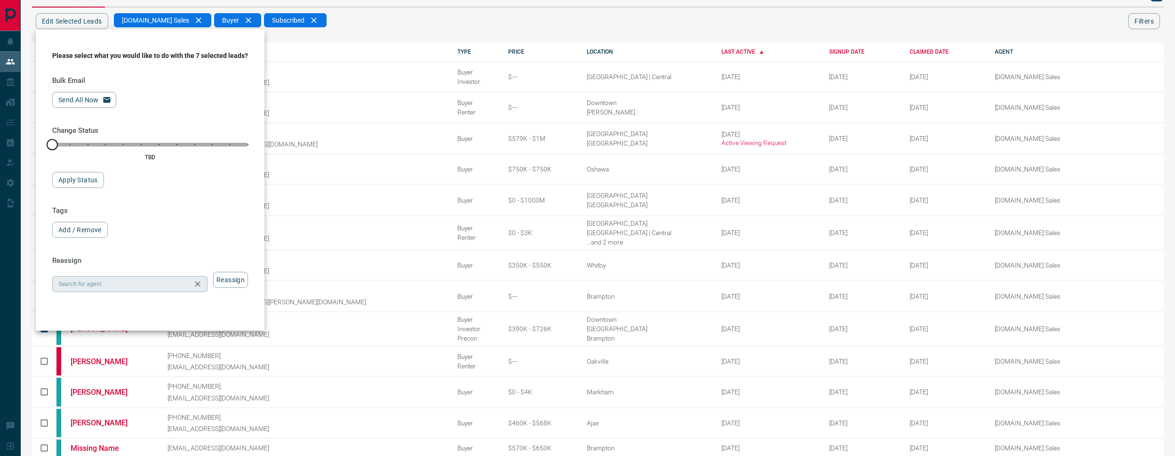
click at [155, 289] on input "Search for agent" at bounding box center [122, 284] width 134 height 10
paste input "**********"
click at [153, 313] on li "[DOMAIN_NAME] Sales Team" at bounding box center [132, 308] width 161 height 14
type input "**********"
click at [230, 288] on button "Reassign" at bounding box center [230, 280] width 35 height 16
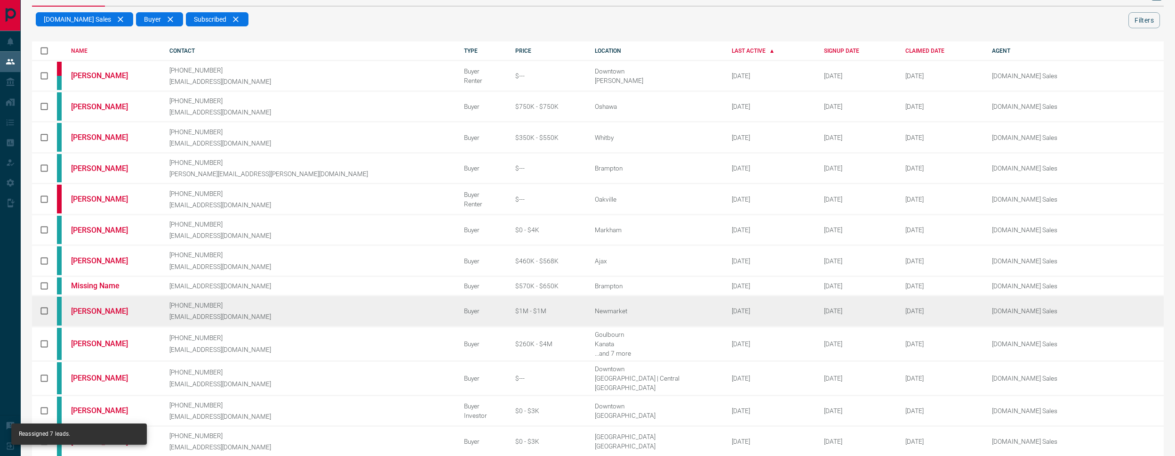
scroll to position [48, 0]
